Goal: Check status: Check status

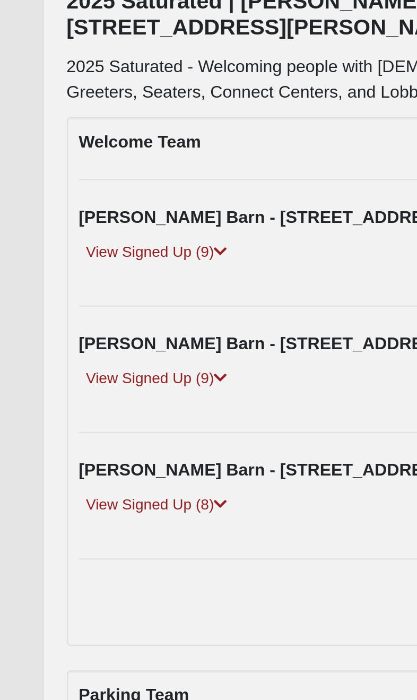
click at [79, 363] on link "View Signed Up (8)" at bounding box center [68, 368] width 68 height 11
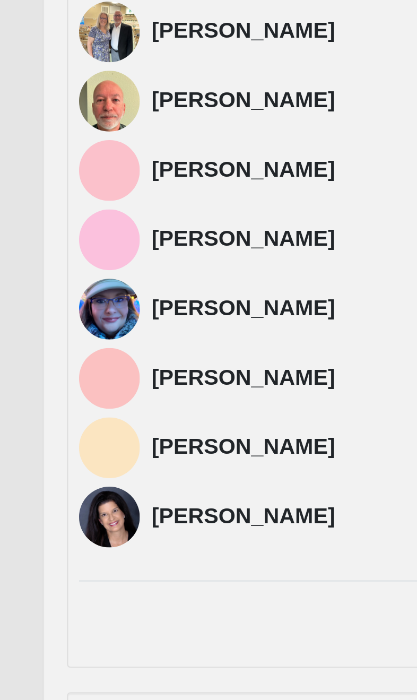
scroll to position [48, 0]
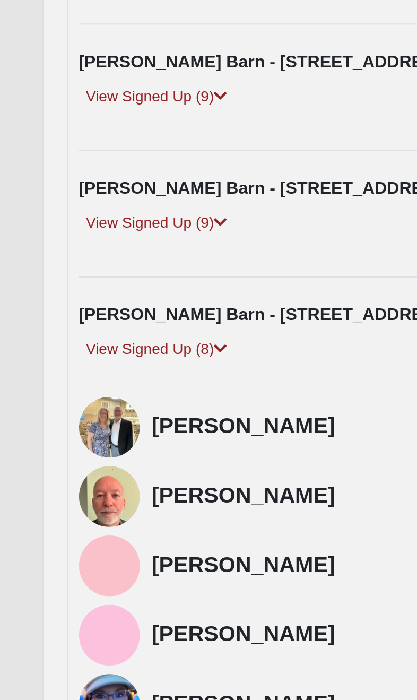
click at [92, 259] on link "View Signed Up (9)" at bounding box center [68, 264] width 68 height 11
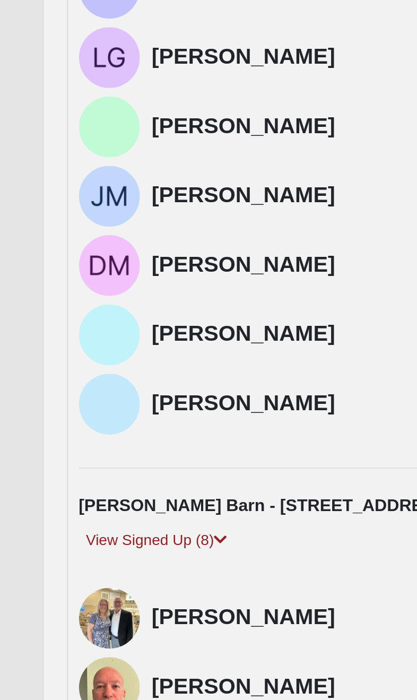
scroll to position [73, 0]
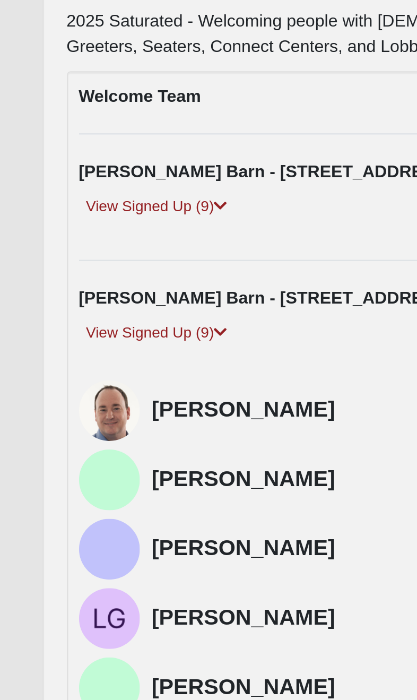
click at [91, 180] on link "View Signed Up (9)" at bounding box center [68, 185] width 68 height 11
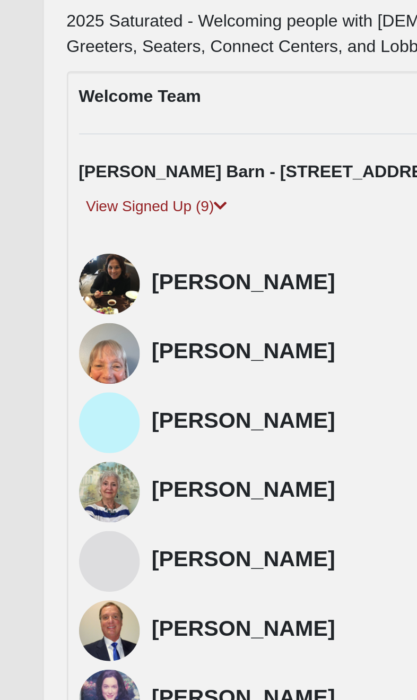
click at [99, 180] on link "View Signed Up (9)" at bounding box center [68, 185] width 68 height 11
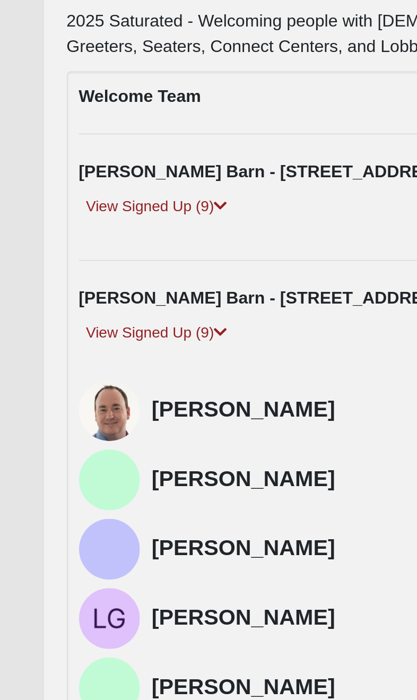
click at [97, 180] on link "View Signed Up (9)" at bounding box center [68, 185] width 68 height 11
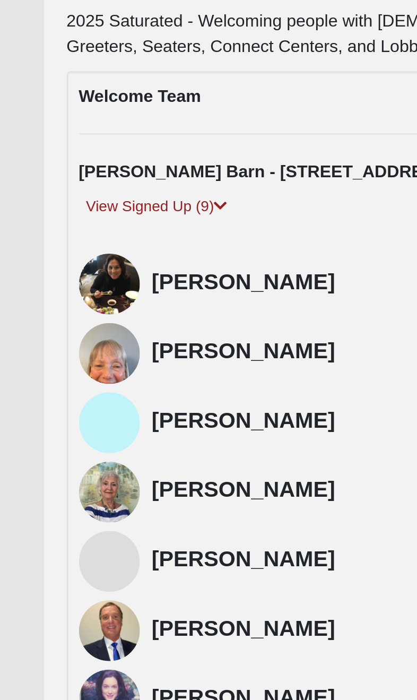
click at [99, 182] on icon at bounding box center [96, 185] width 6 height 6
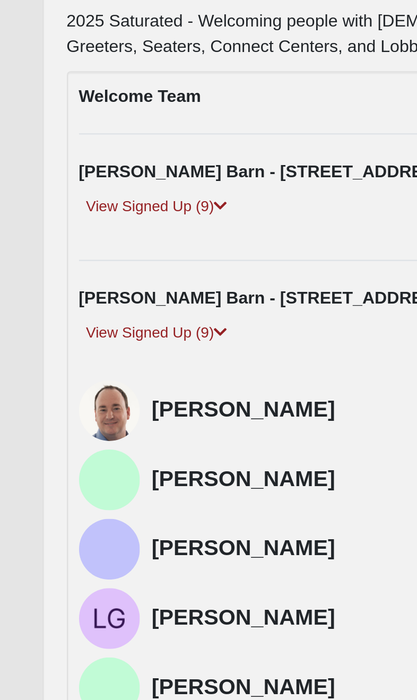
click at [99, 182] on icon at bounding box center [96, 185] width 6 height 6
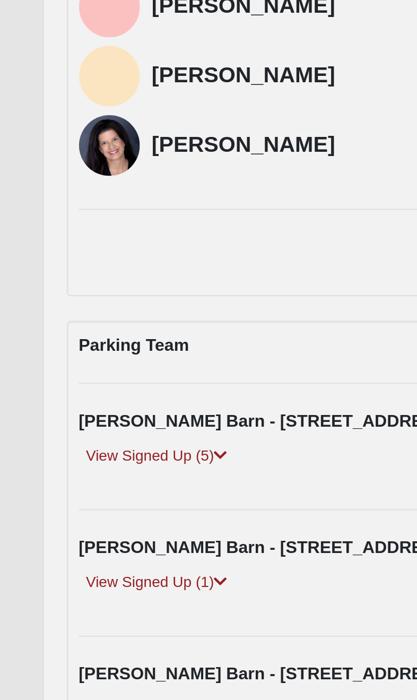
scroll to position [771, 0]
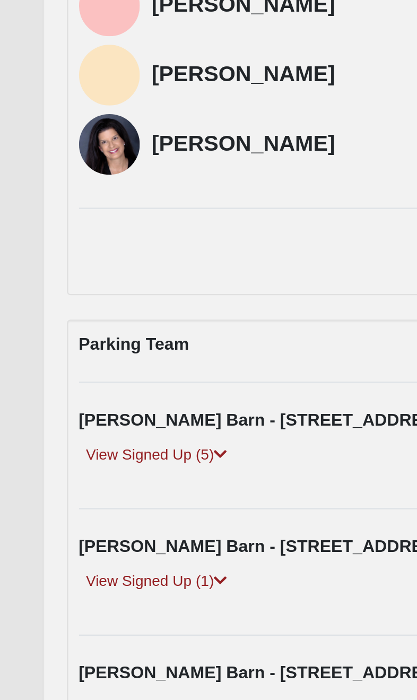
click at [99, 535] on icon at bounding box center [96, 538] width 6 height 6
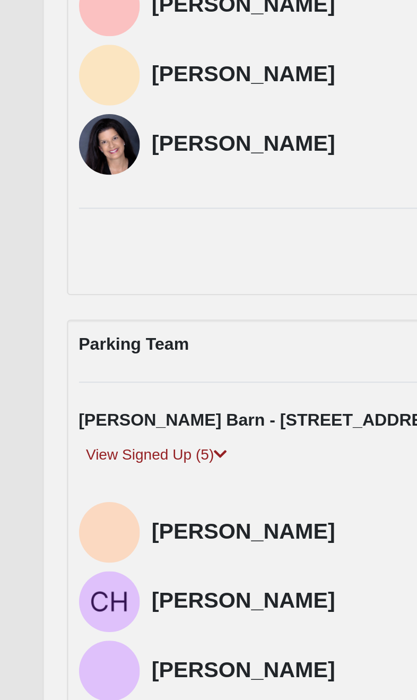
scroll to position [771, 0]
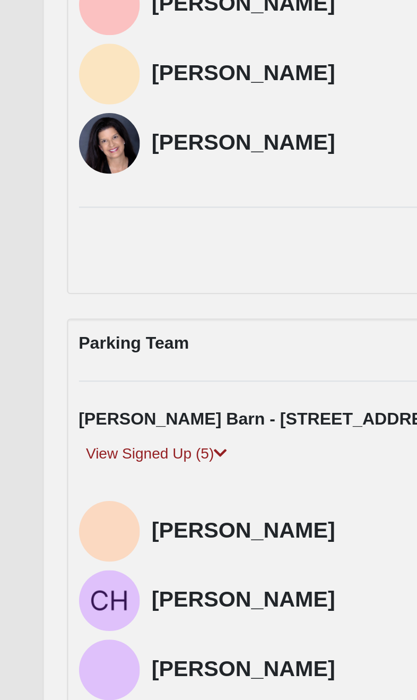
click at [97, 535] on icon at bounding box center [96, 538] width 6 height 6
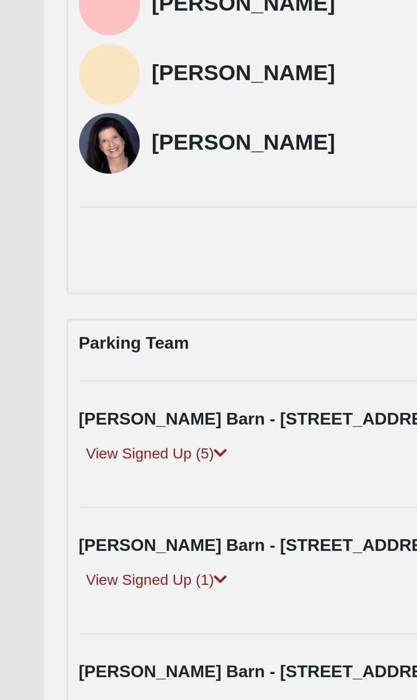
click at [102, 533] on link "View Signed Up (5)" at bounding box center [68, 538] width 68 height 11
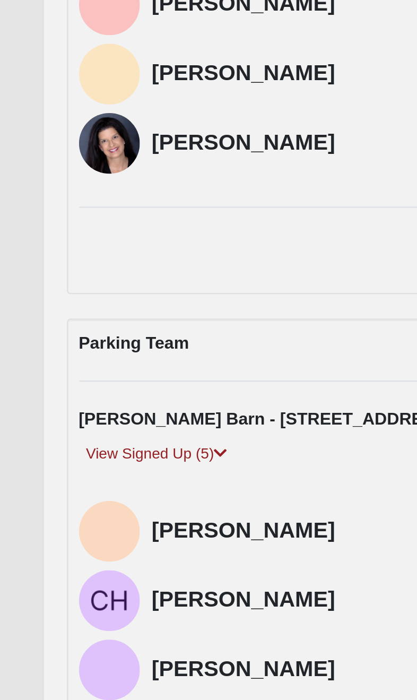
click at [96, 535] on icon at bounding box center [96, 538] width 6 height 6
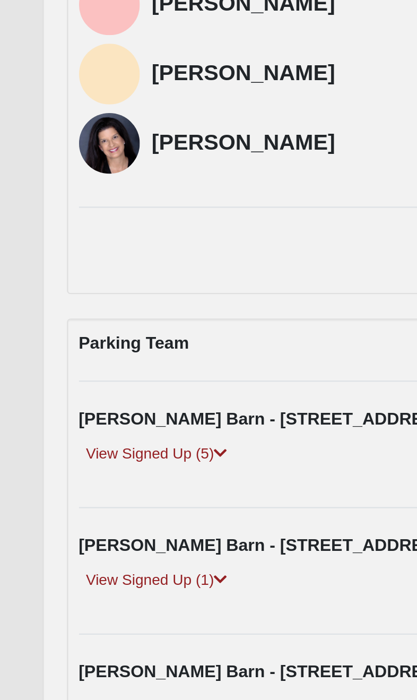
click at [95, 535] on icon at bounding box center [96, 538] width 6 height 6
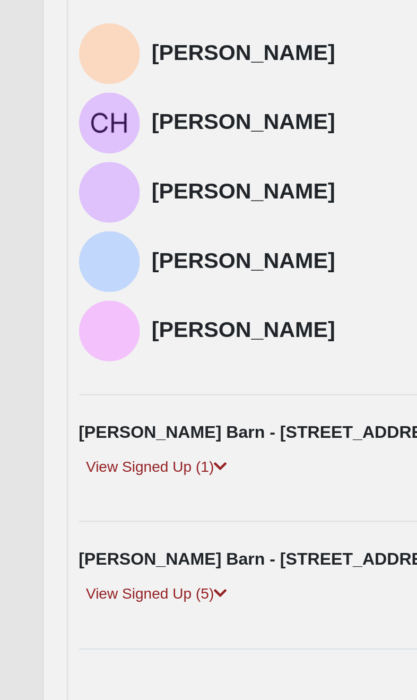
click at [96, 541] on icon at bounding box center [96, 544] width 6 height 6
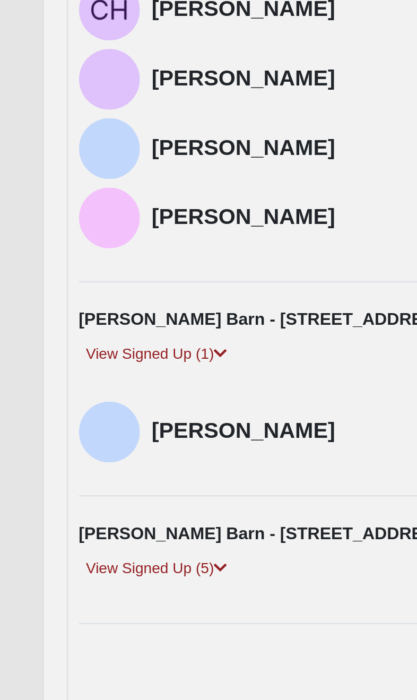
scroll to position [1039, 0]
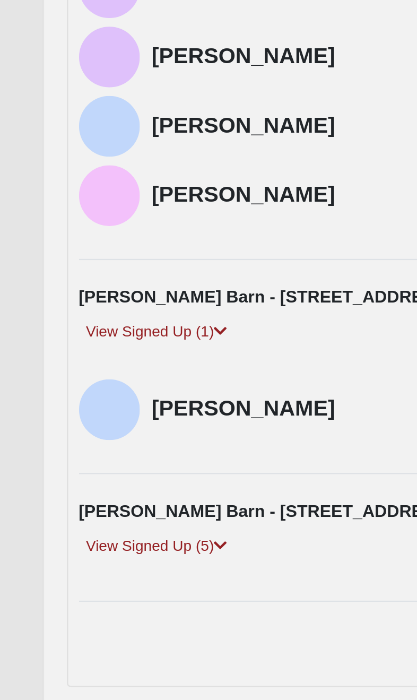
click at [98, 575] on icon at bounding box center [96, 578] width 6 height 6
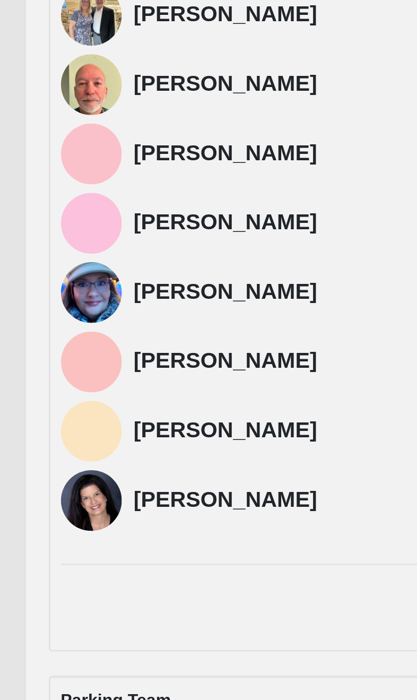
scroll to position [947, 0]
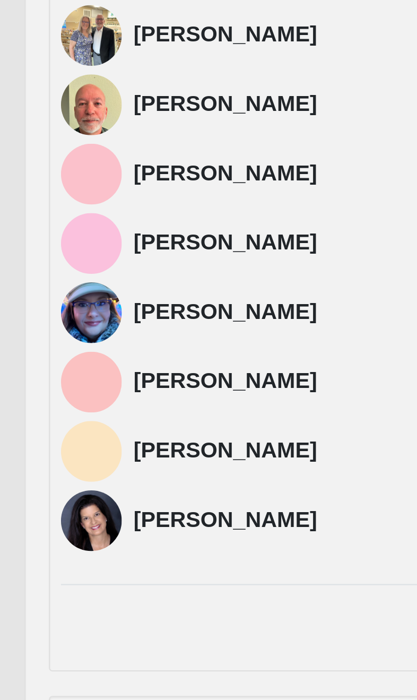
click at [42, 168] on img at bounding box center [47, 166] width 27 height 27
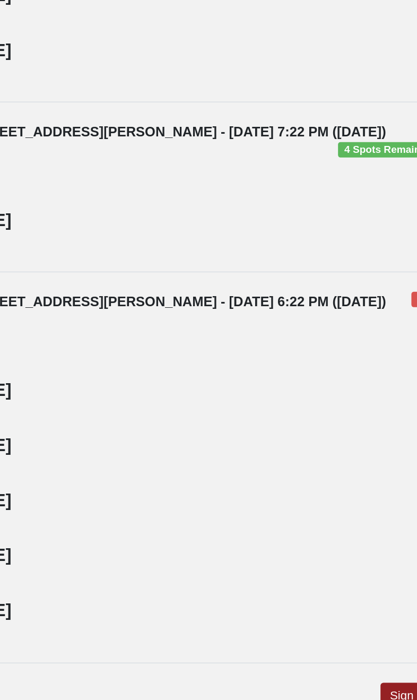
scroll to position [1198, 0]
